Goal: Information Seeking & Learning: Learn about a topic

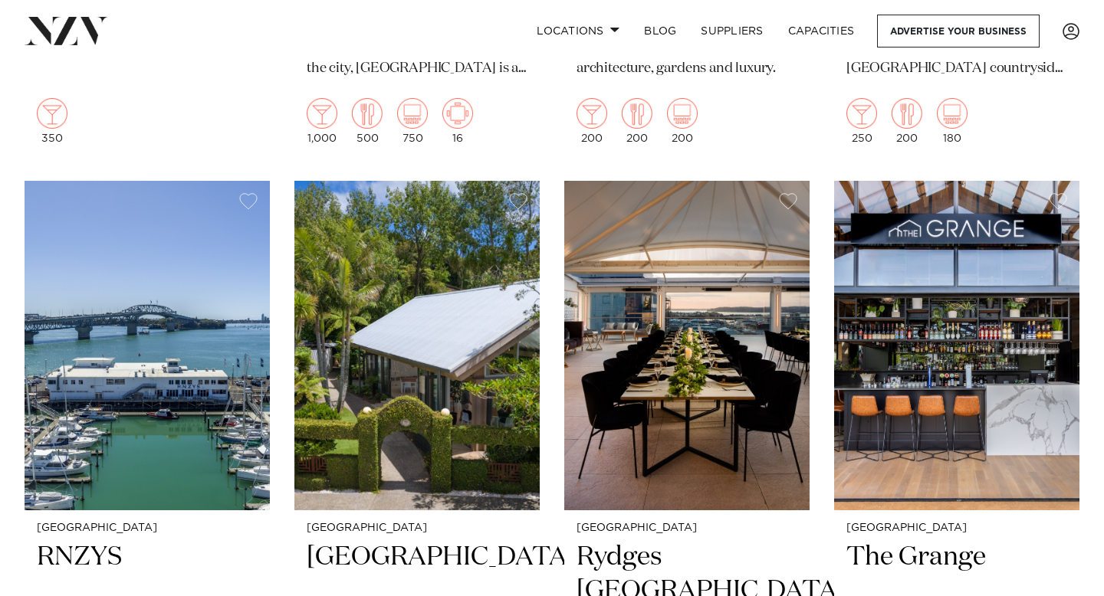
scroll to position [1830, 0]
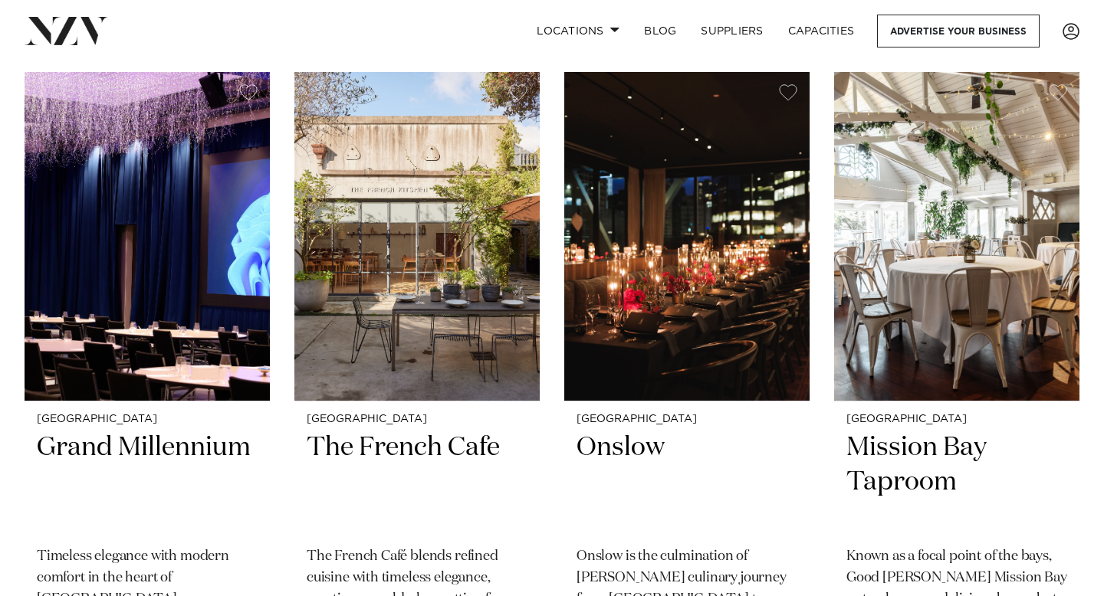
scroll to position [11885, 0]
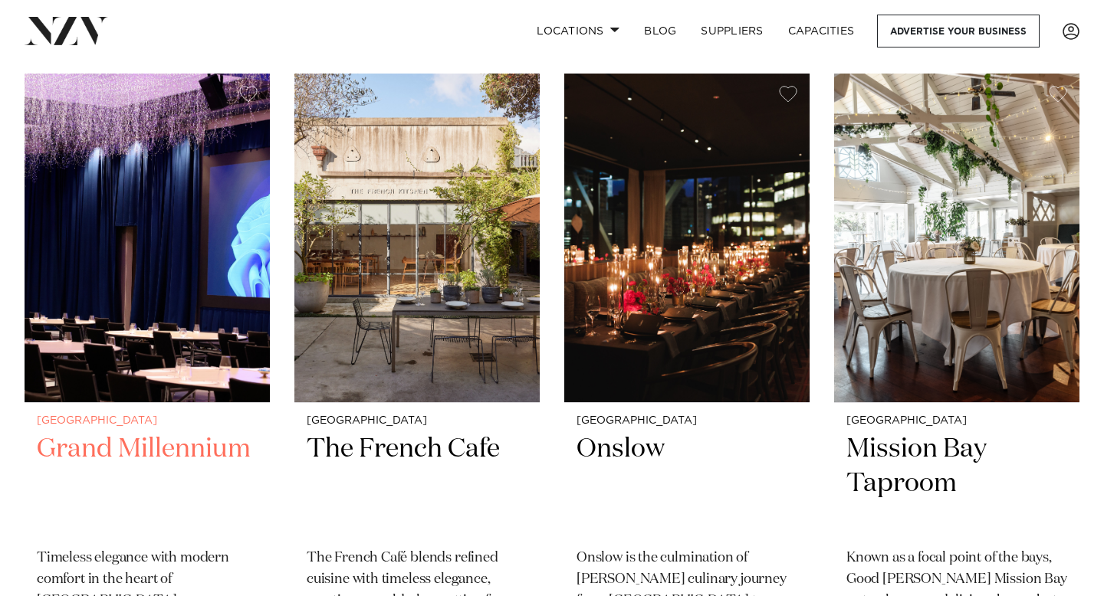
click at [146, 189] on img at bounding box center [147, 238] width 245 height 329
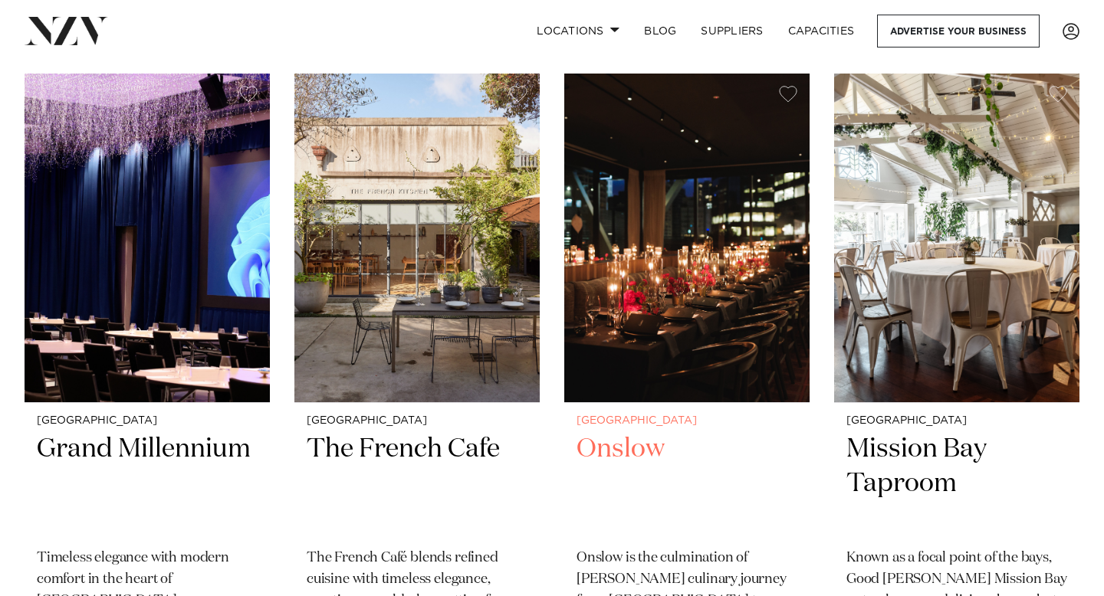
click at [654, 267] on img at bounding box center [686, 238] width 245 height 329
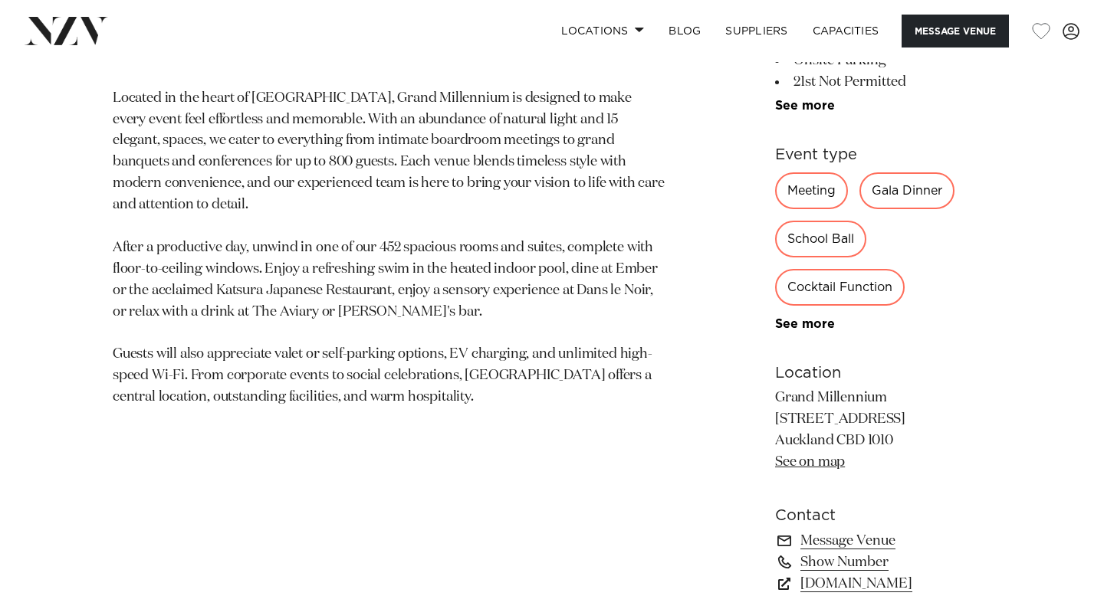
scroll to position [768, 0]
click at [775, 317] on link "See more" at bounding box center [835, 323] width 120 height 12
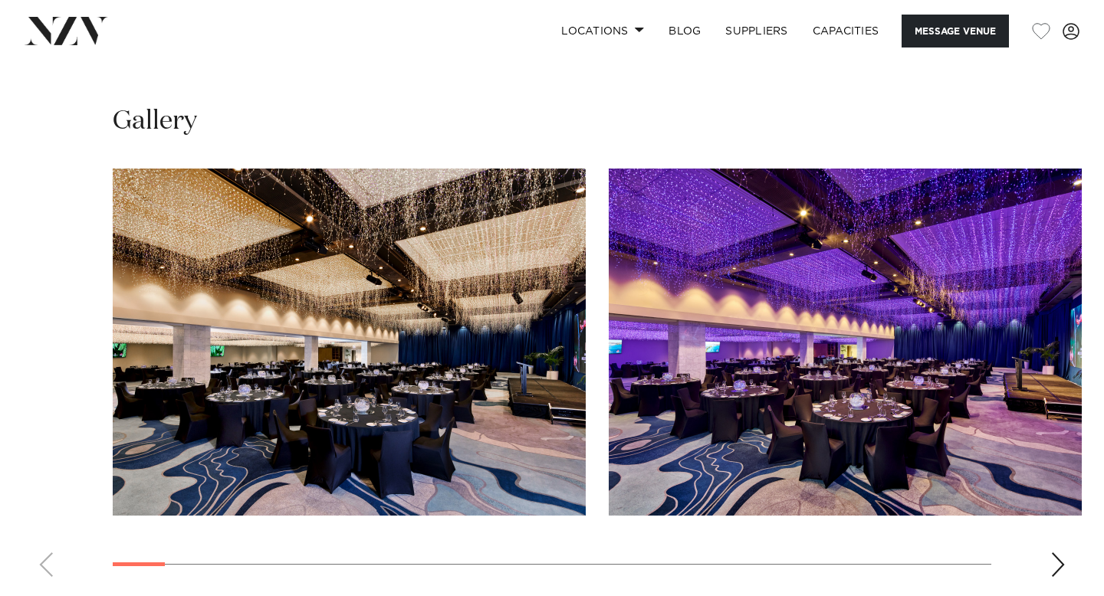
scroll to position [1734, 0]
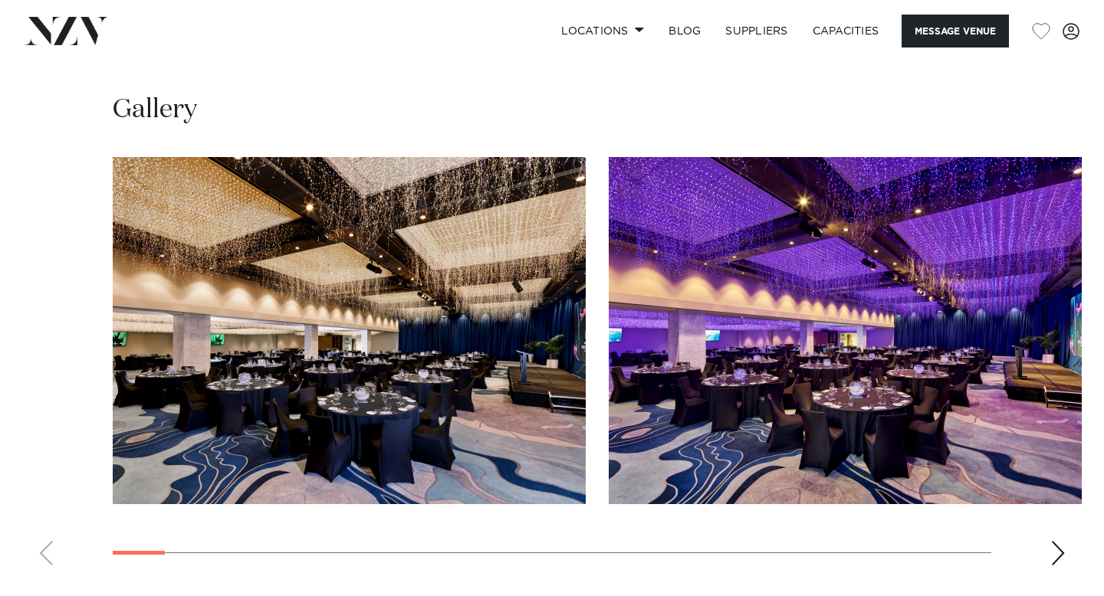
click at [1062, 541] on div "Next slide" at bounding box center [1057, 553] width 15 height 25
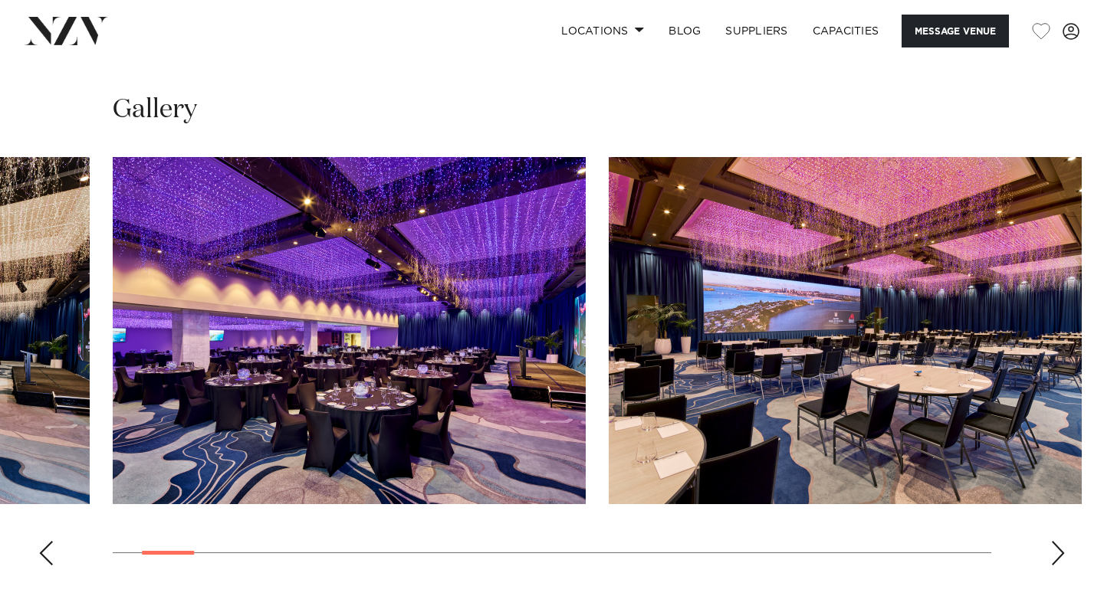
click at [1062, 541] on div "Next slide" at bounding box center [1057, 553] width 15 height 25
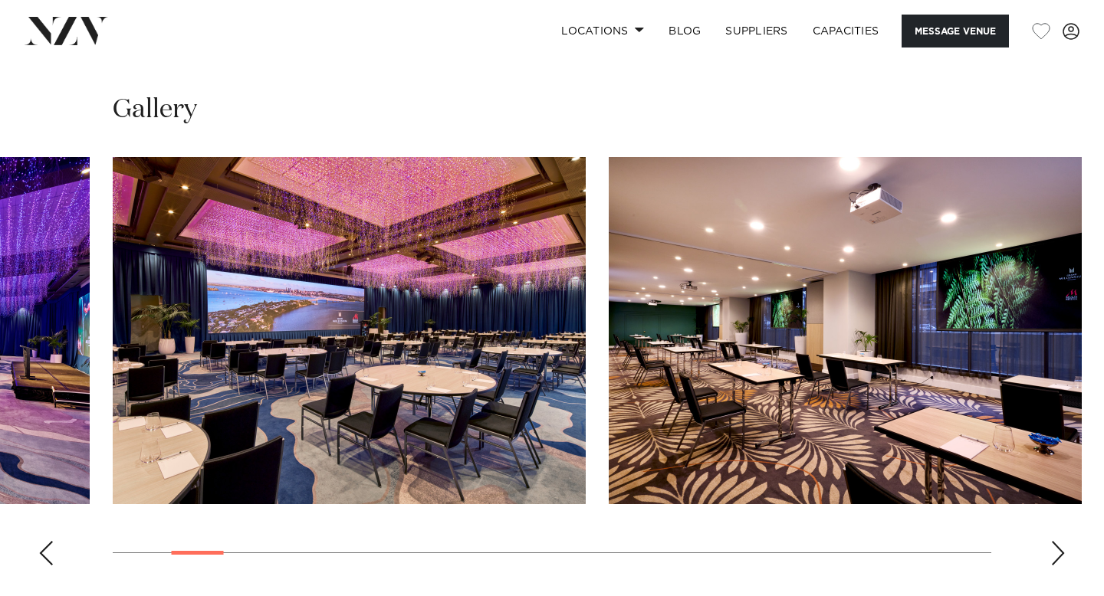
click at [1062, 541] on div "Next slide" at bounding box center [1057, 553] width 15 height 25
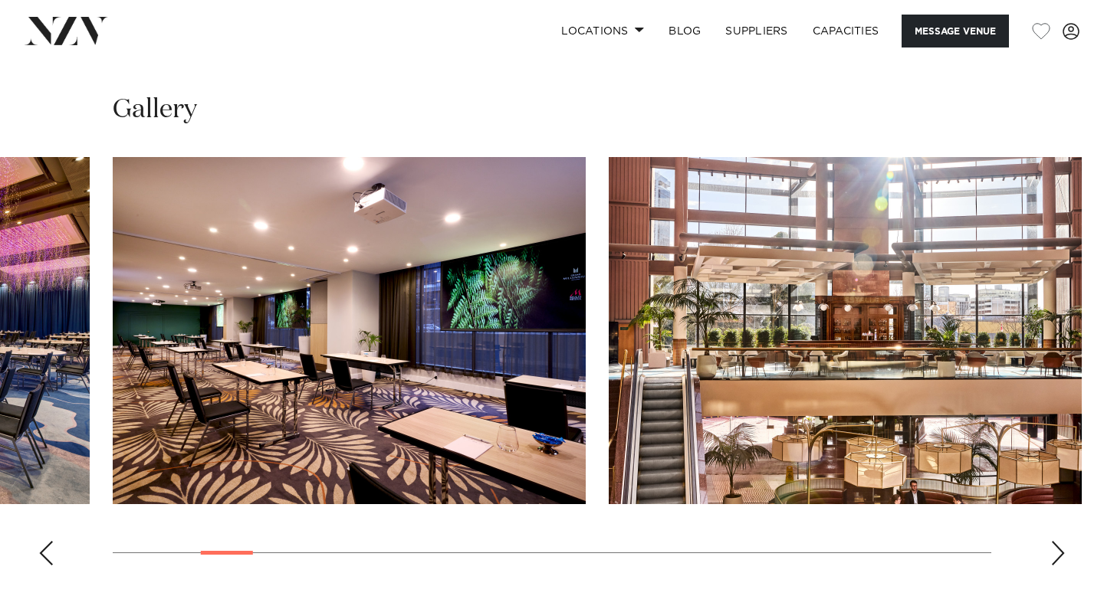
click at [1062, 541] on div "Next slide" at bounding box center [1057, 553] width 15 height 25
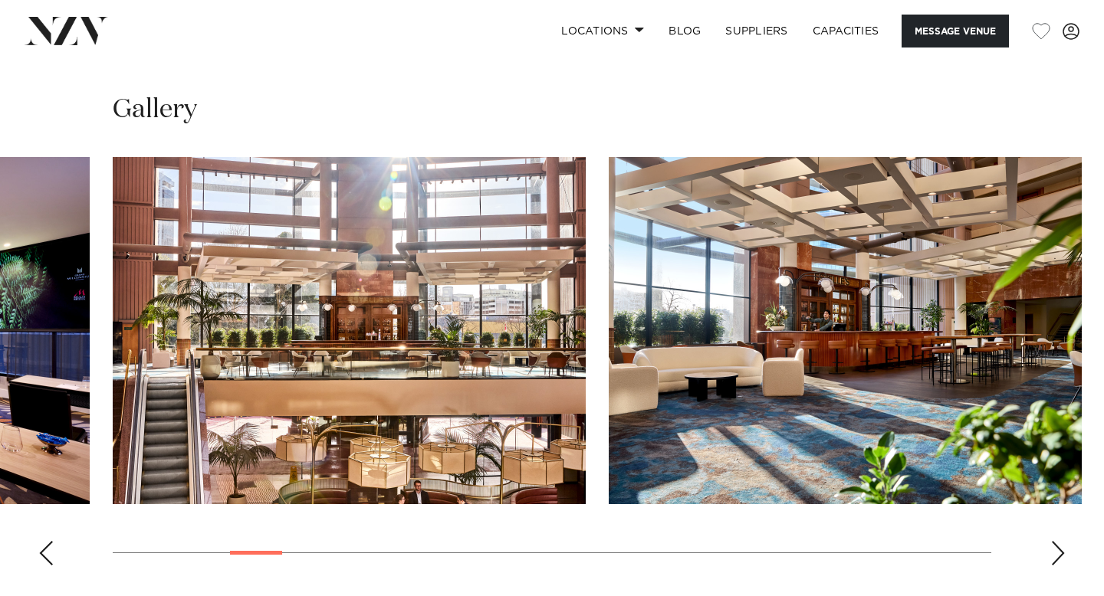
click at [1062, 541] on div "Next slide" at bounding box center [1057, 553] width 15 height 25
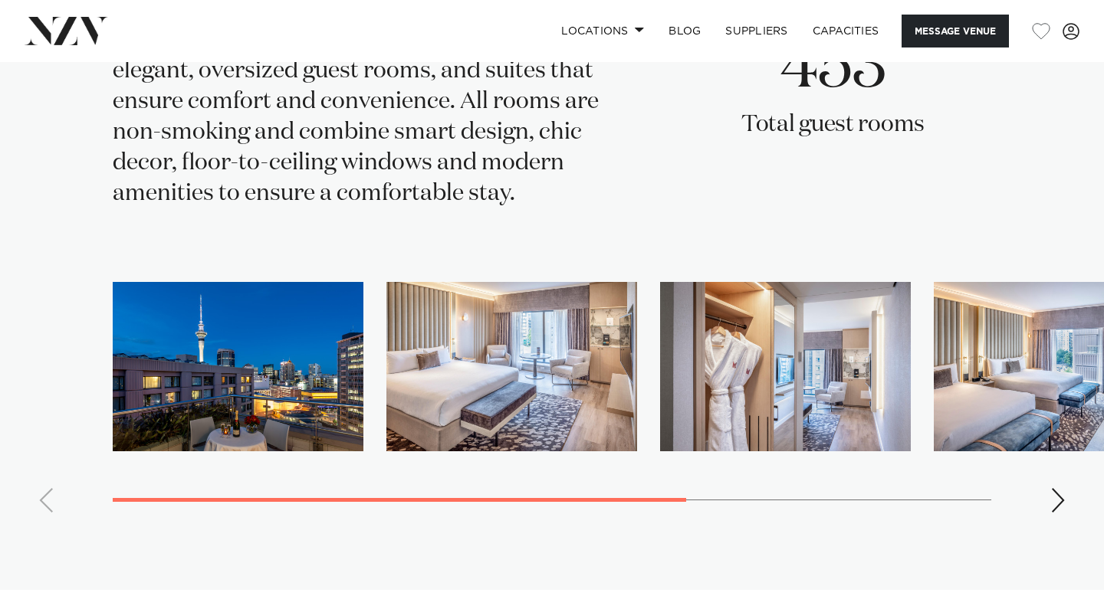
scroll to position [2960, 0]
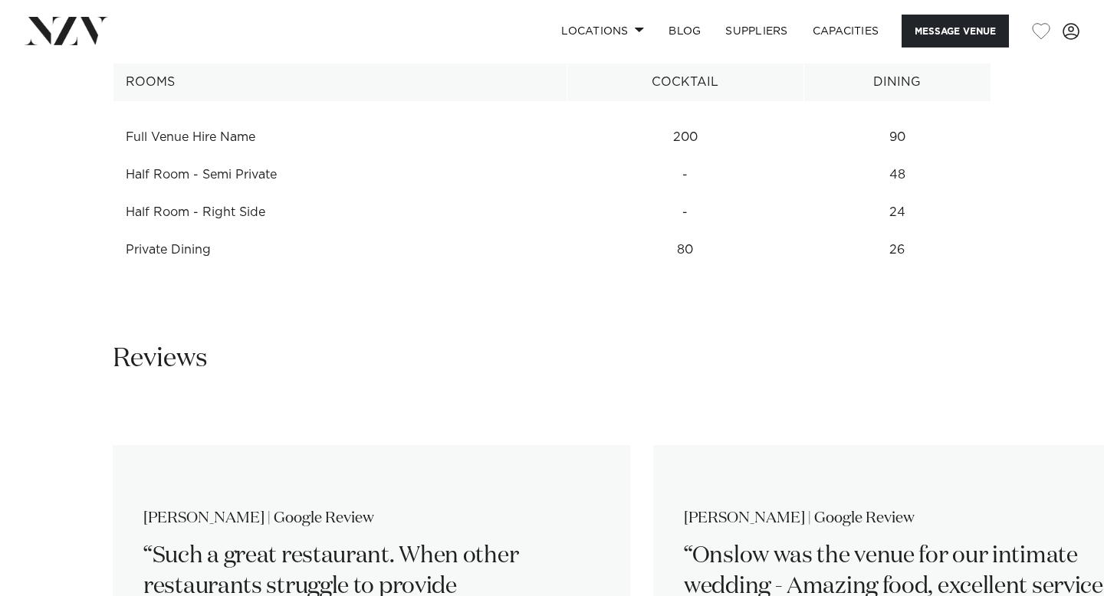
scroll to position [2385, 0]
